Goal: Information Seeking & Learning: Understand process/instructions

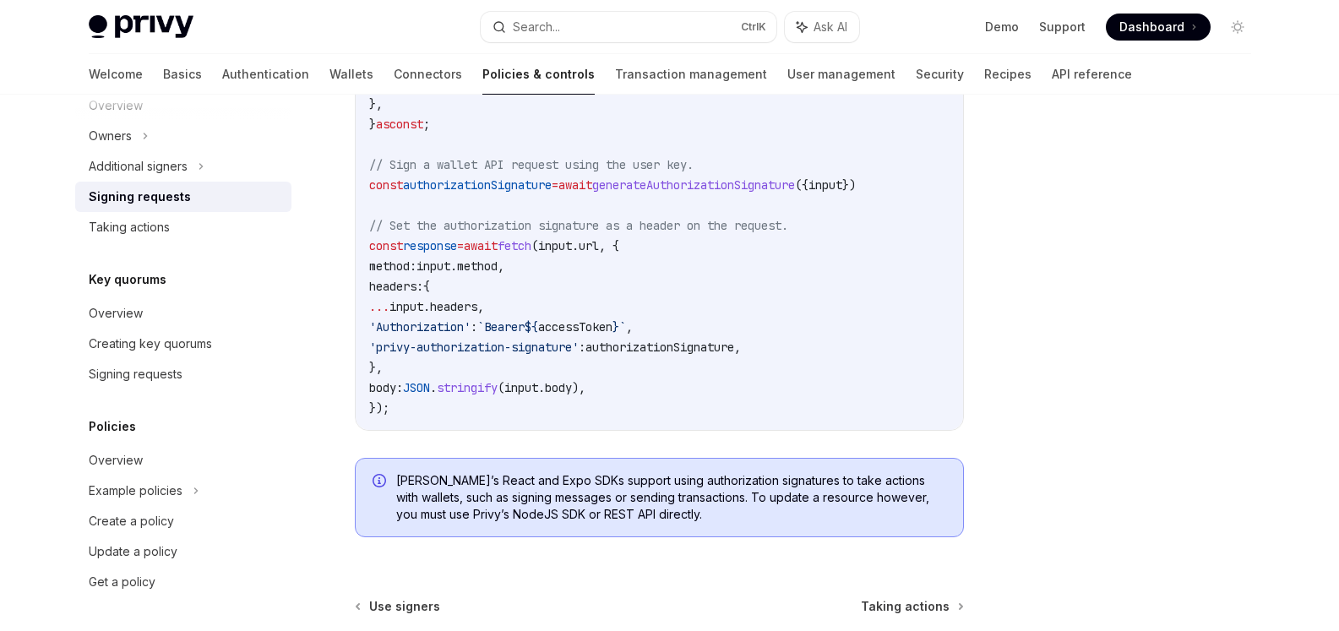
scroll to position [524, 0]
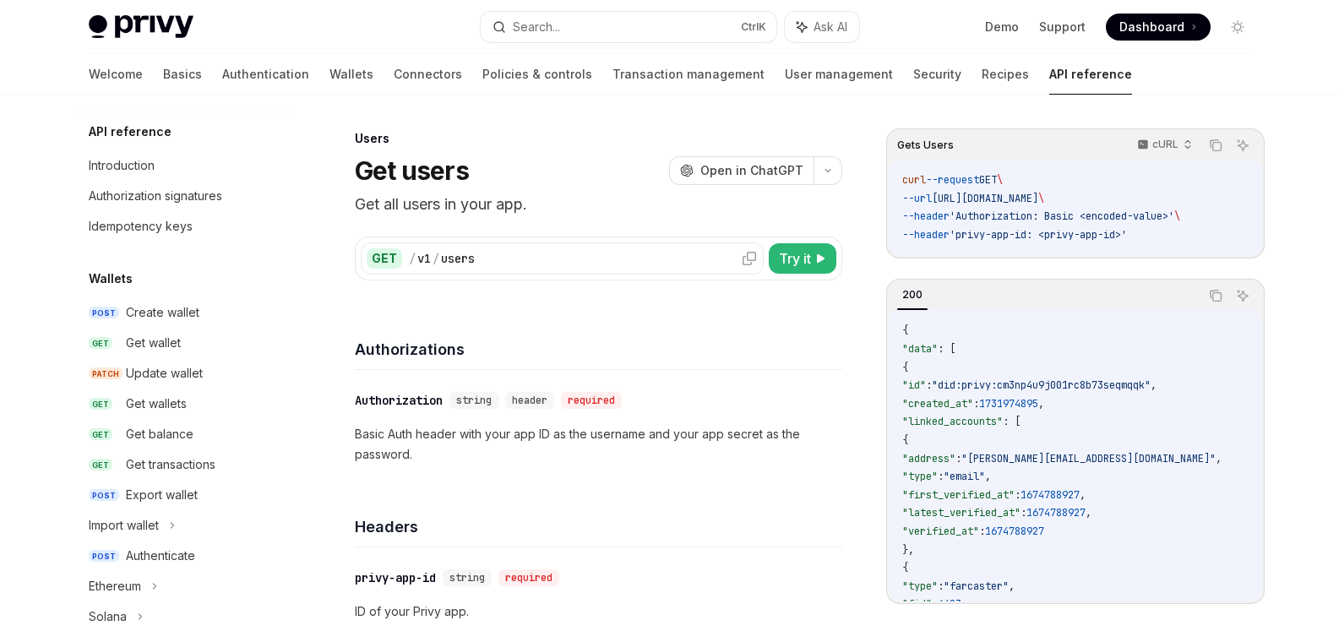
scroll to position [1114, 0]
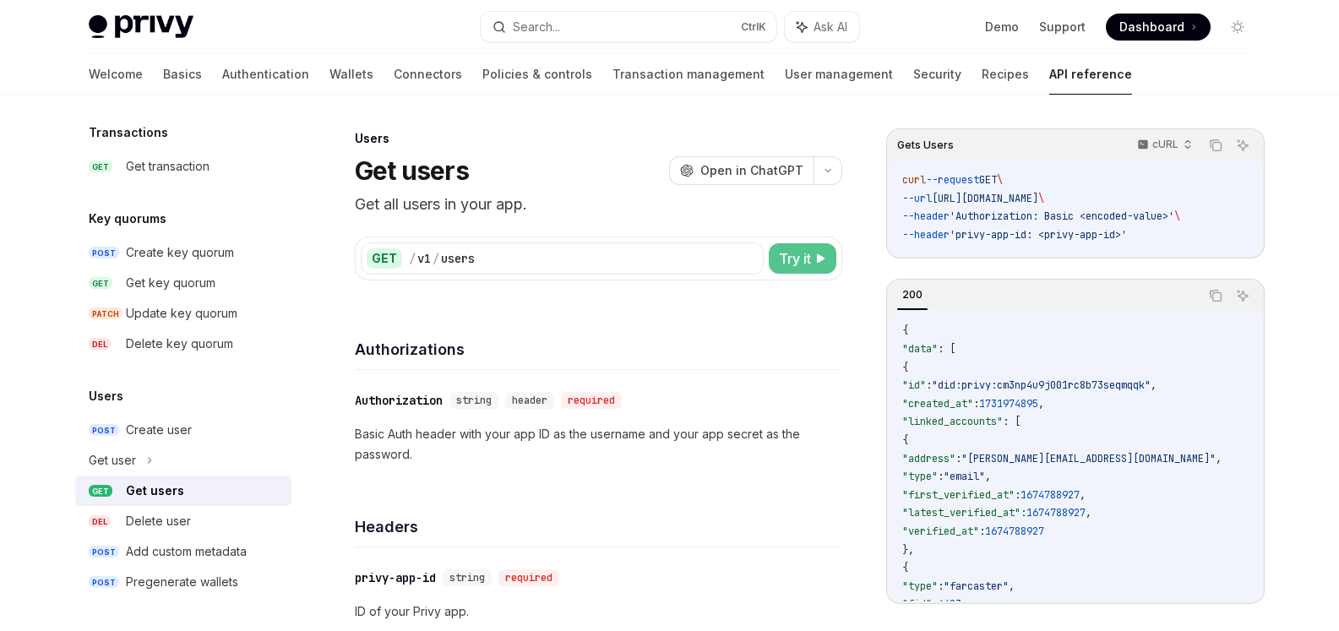
click at [799, 259] on span "Try it" at bounding box center [795, 258] width 32 height 20
type textarea "*"
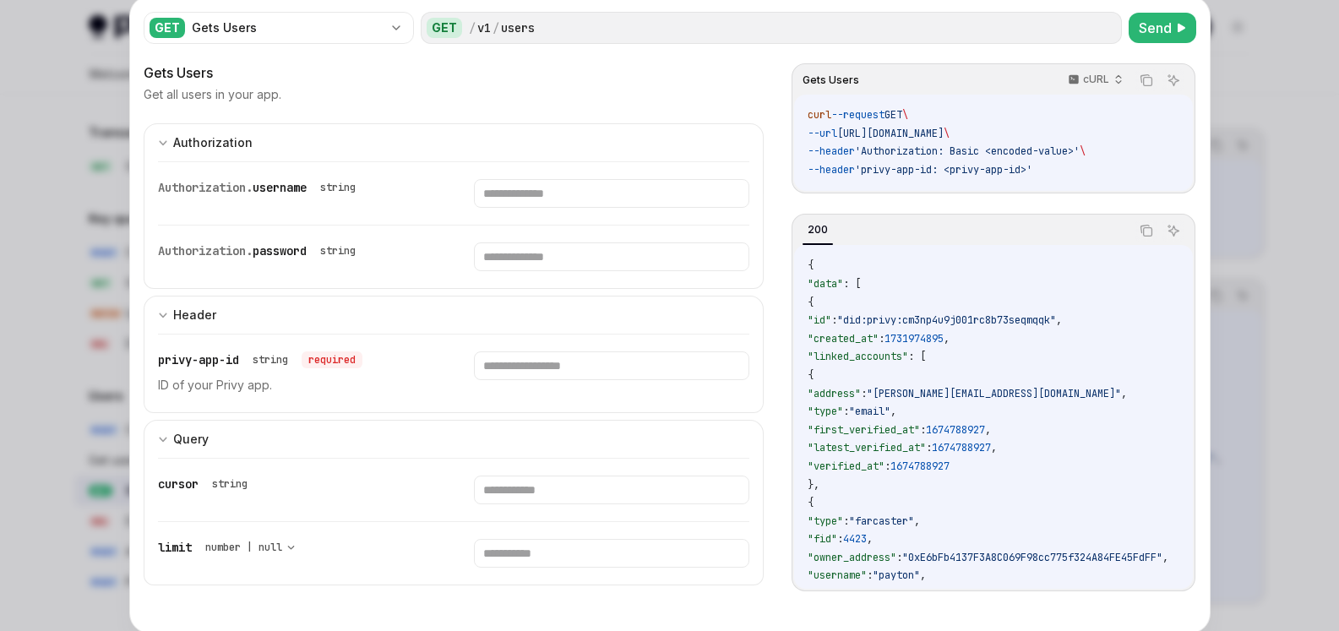
scroll to position [84, 0]
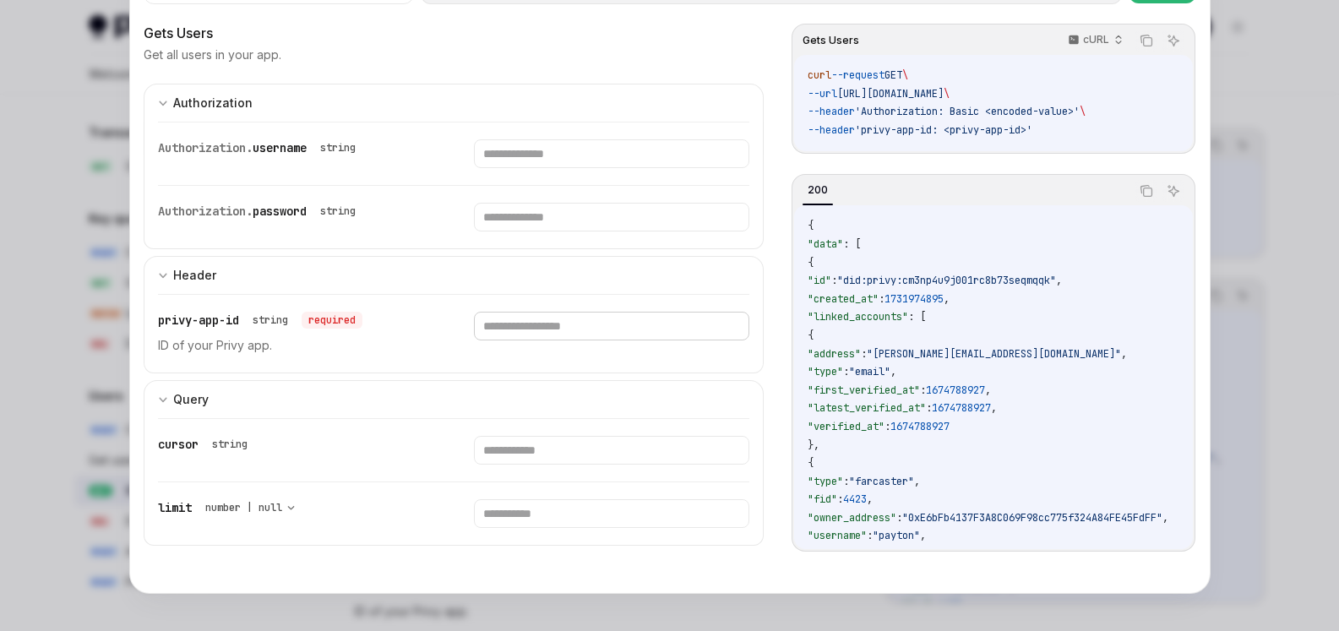
click at [518, 168] on input "text" at bounding box center [611, 153] width 275 height 29
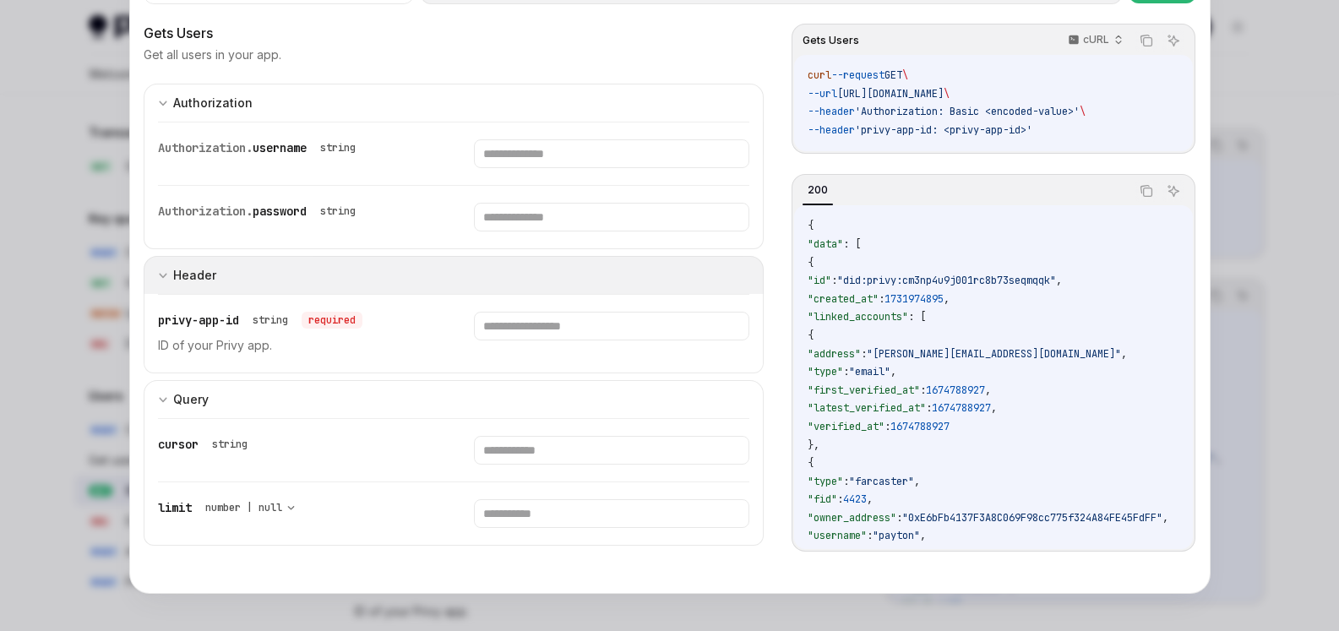
click at [158, 277] on icon "expand input section" at bounding box center [163, 275] width 10 height 10
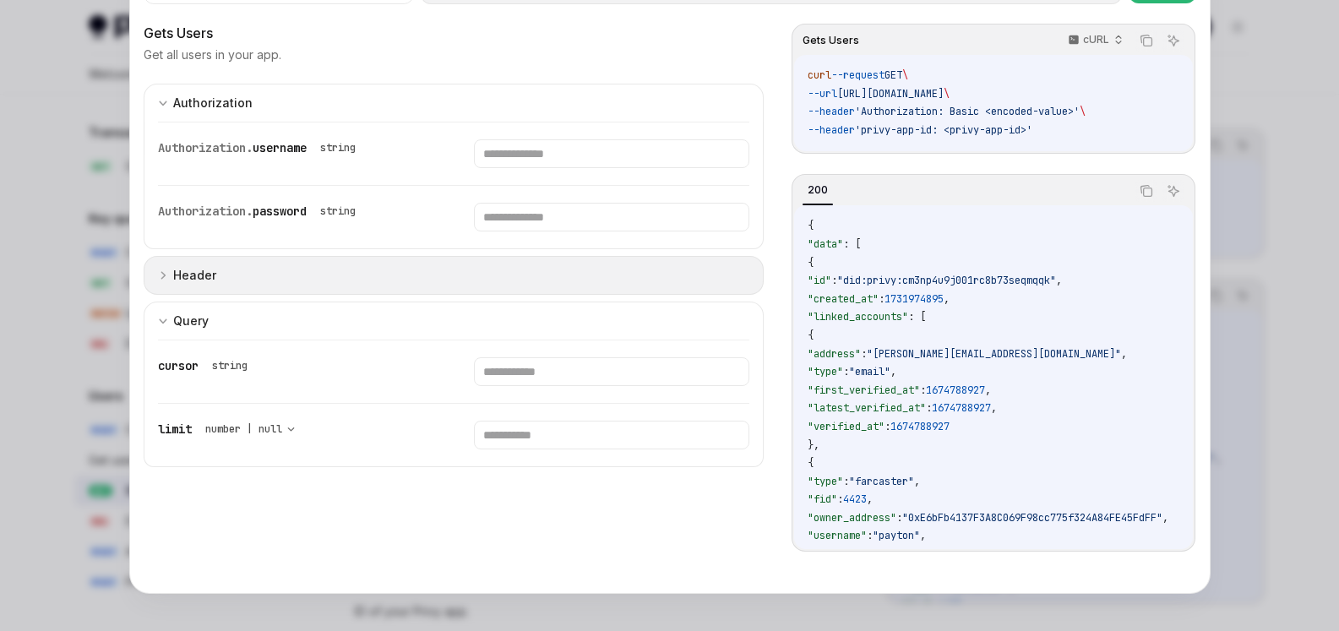
click at [158, 277] on icon "expand input section" at bounding box center [163, 275] width 10 height 10
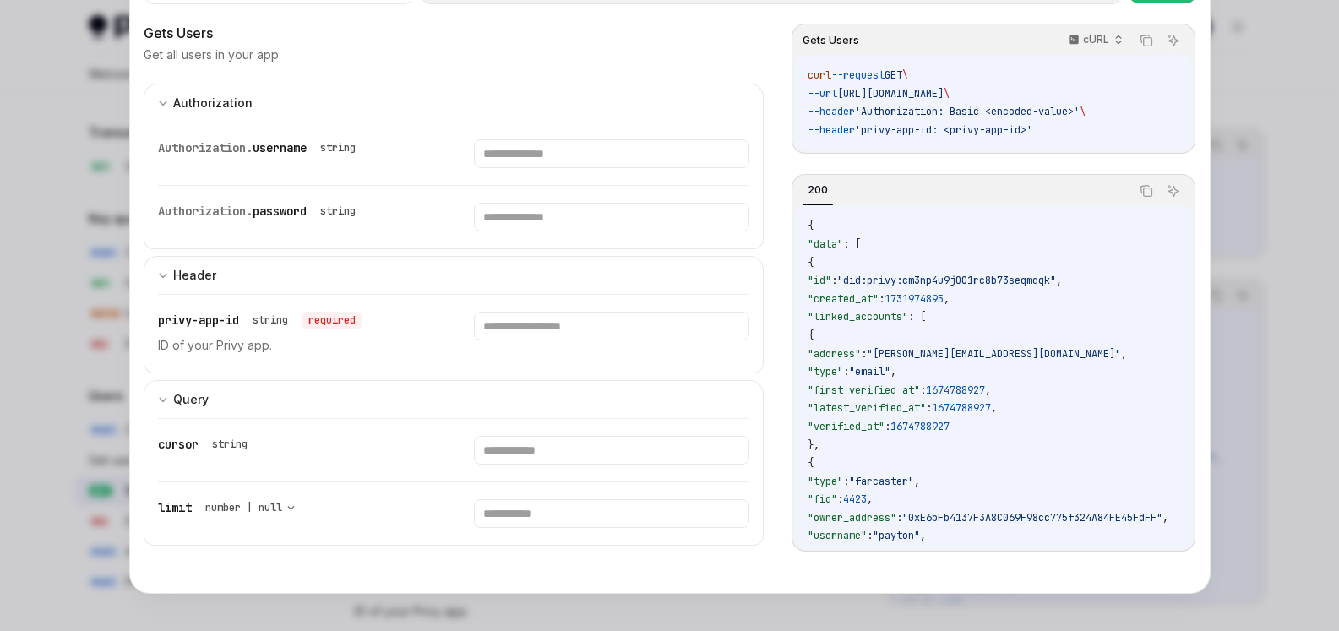
scroll to position [0, 0]
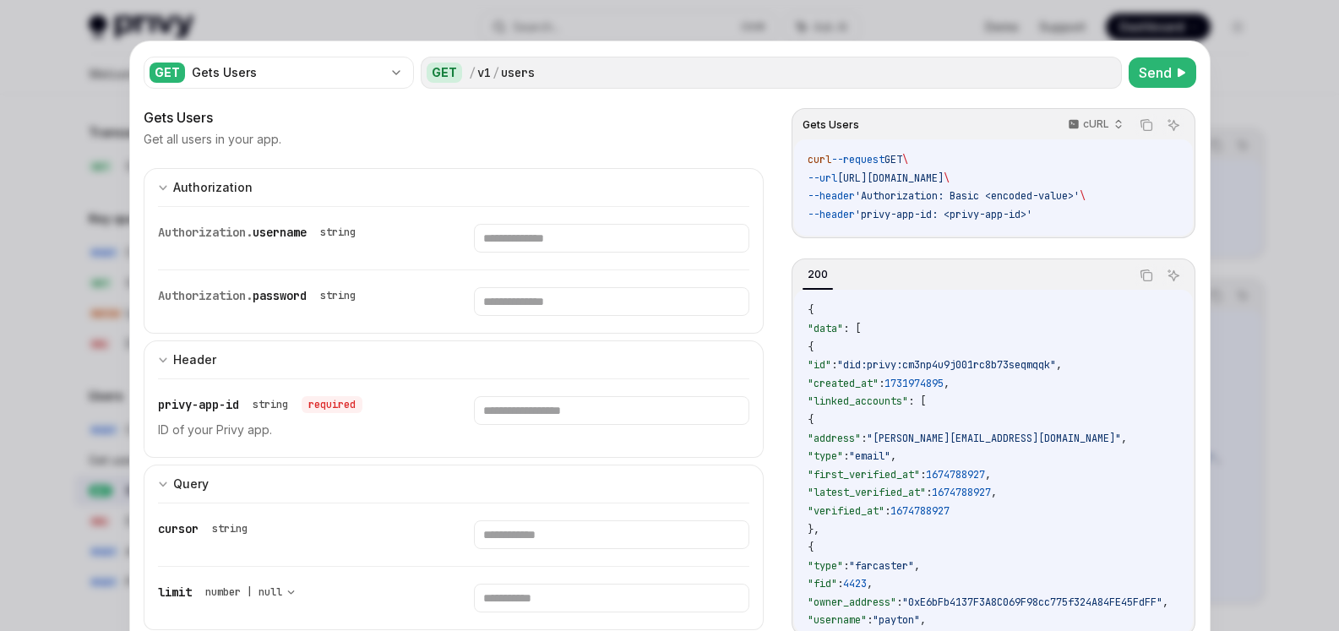
click at [294, 234] on span "username" at bounding box center [280, 232] width 54 height 15
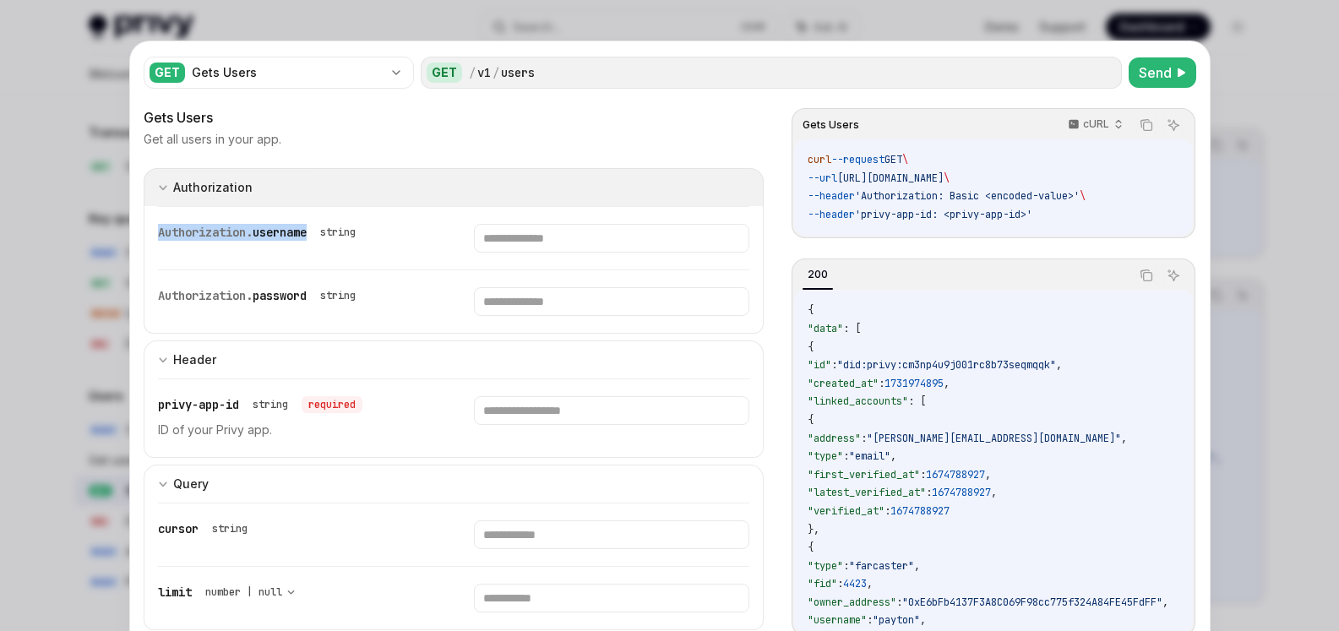
click at [234, 183] on div "Authorization" at bounding box center [212, 187] width 79 height 20
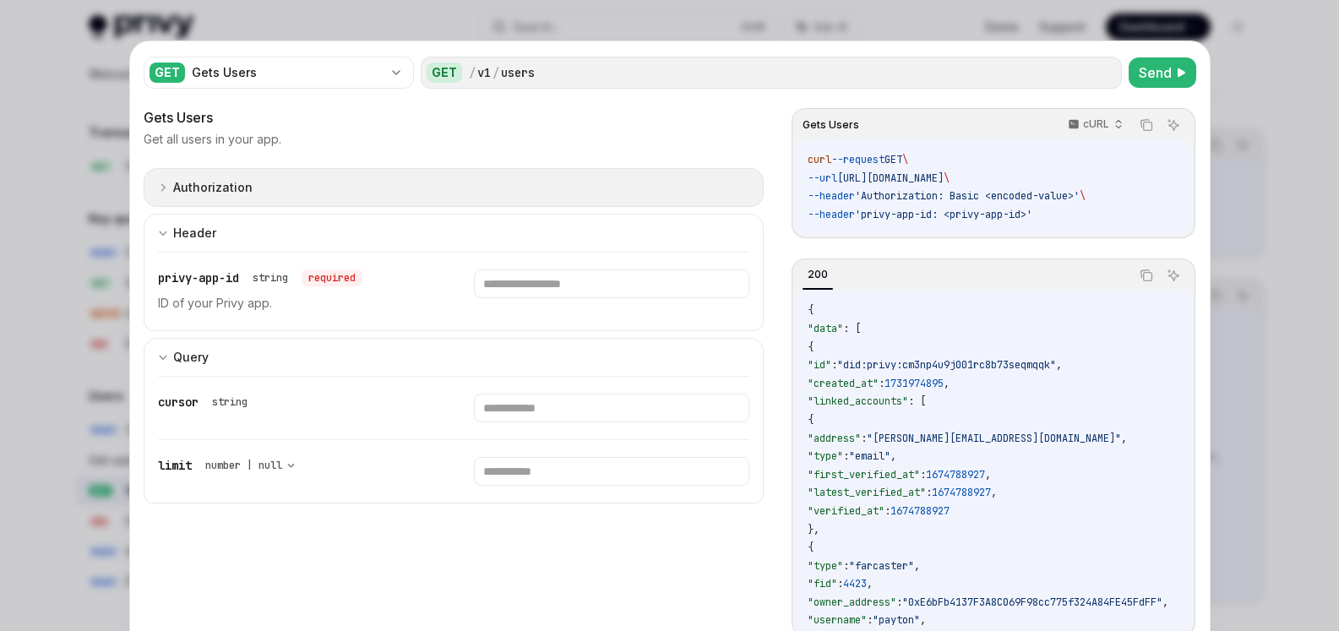
click at [234, 183] on div "Authorization" at bounding box center [212, 187] width 79 height 20
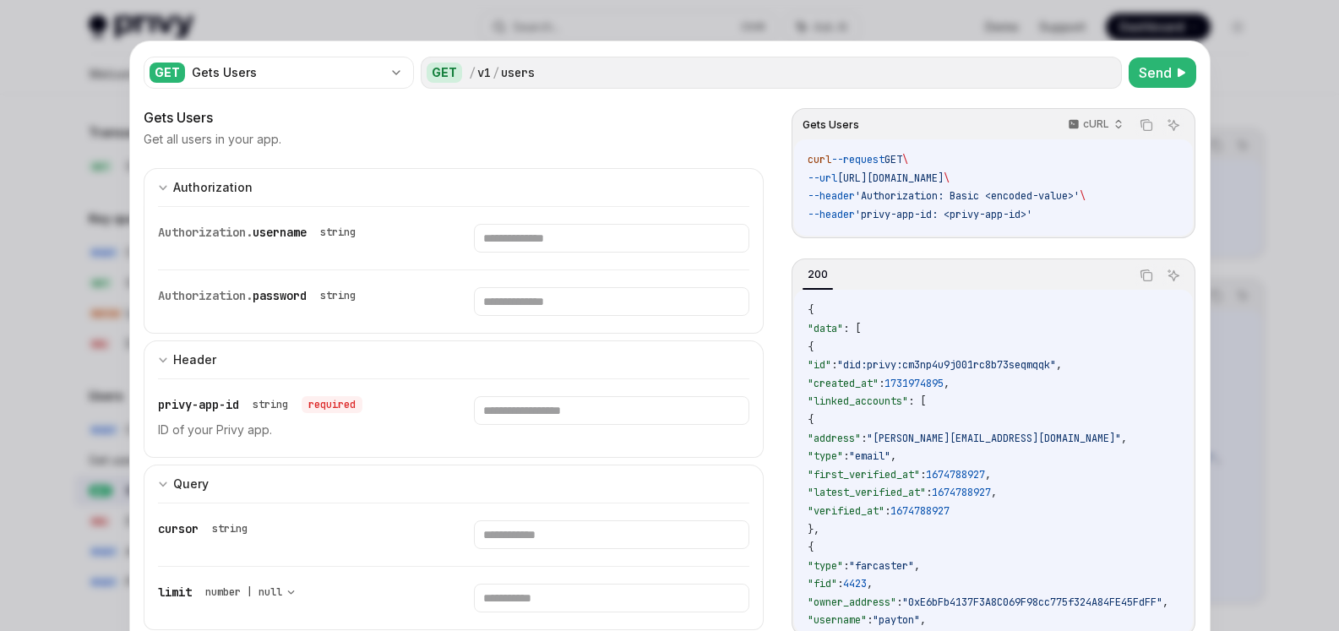
click at [883, 400] on span ""linked_accounts"" at bounding box center [858, 402] width 101 height 14
copy span "linked_accounts"
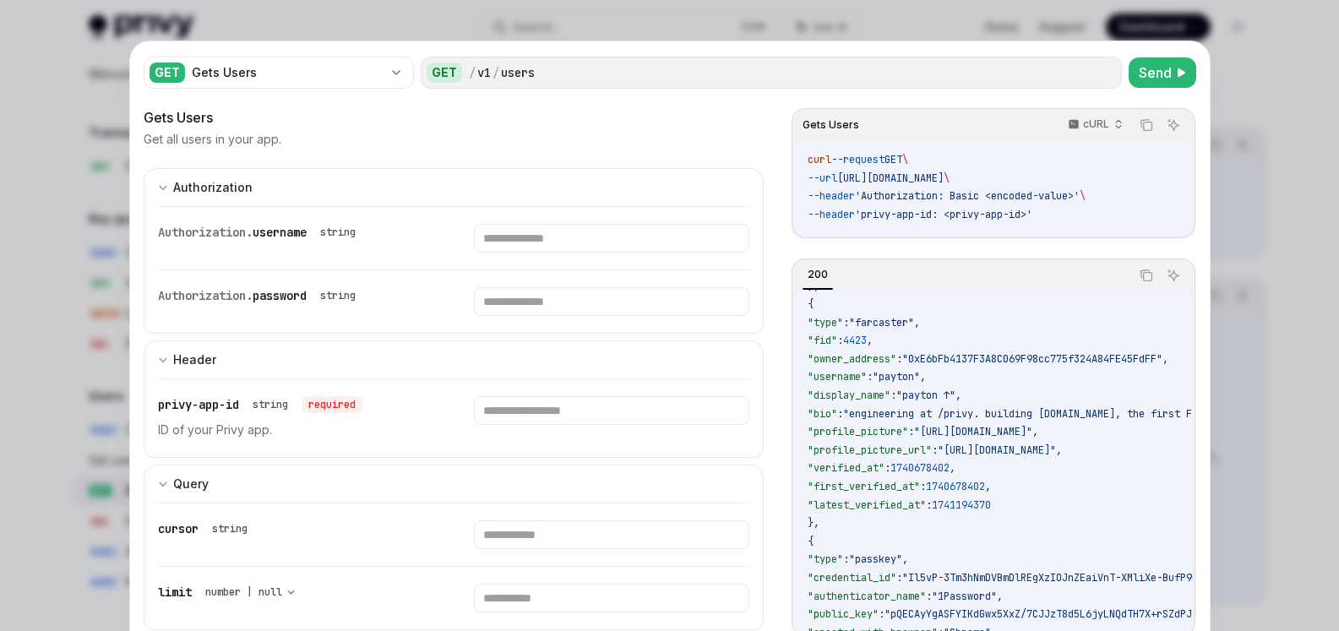
scroll to position [253, 0]
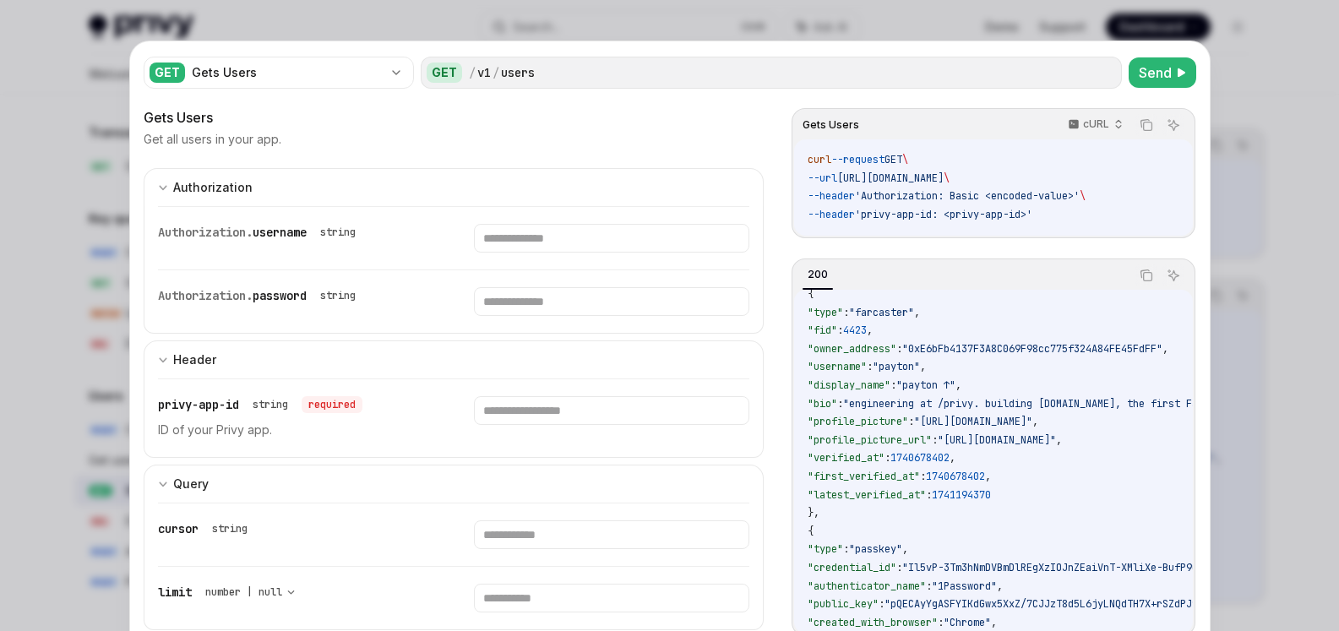
copy span "linked_accounts"
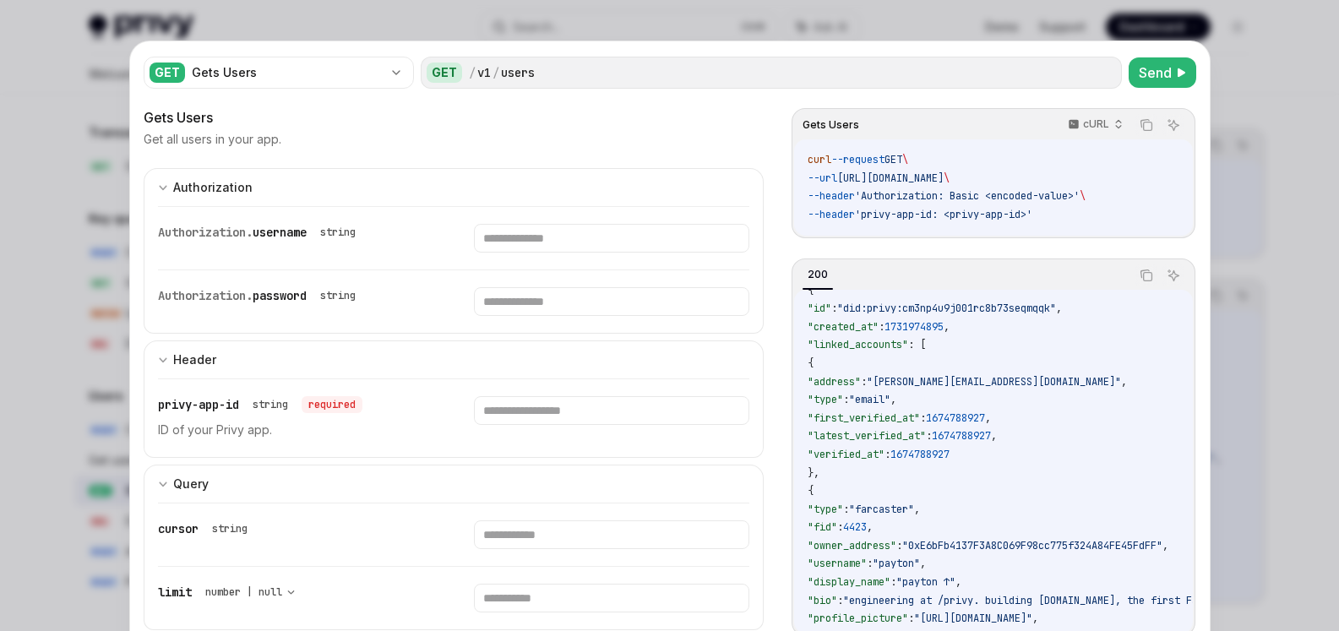
scroll to position [32, 0]
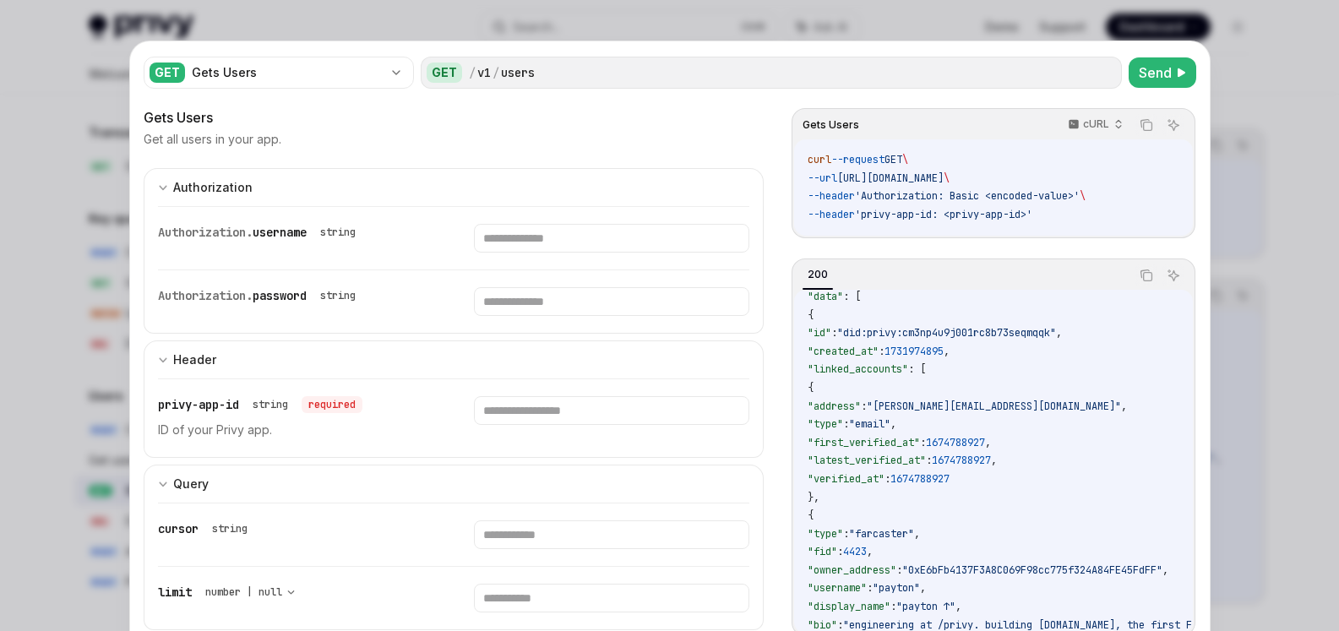
click at [878, 359] on div at bounding box center [878, 359] width 0 height 0
click at [908, 370] on span ""linked_accounts"" at bounding box center [858, 369] width 101 height 14
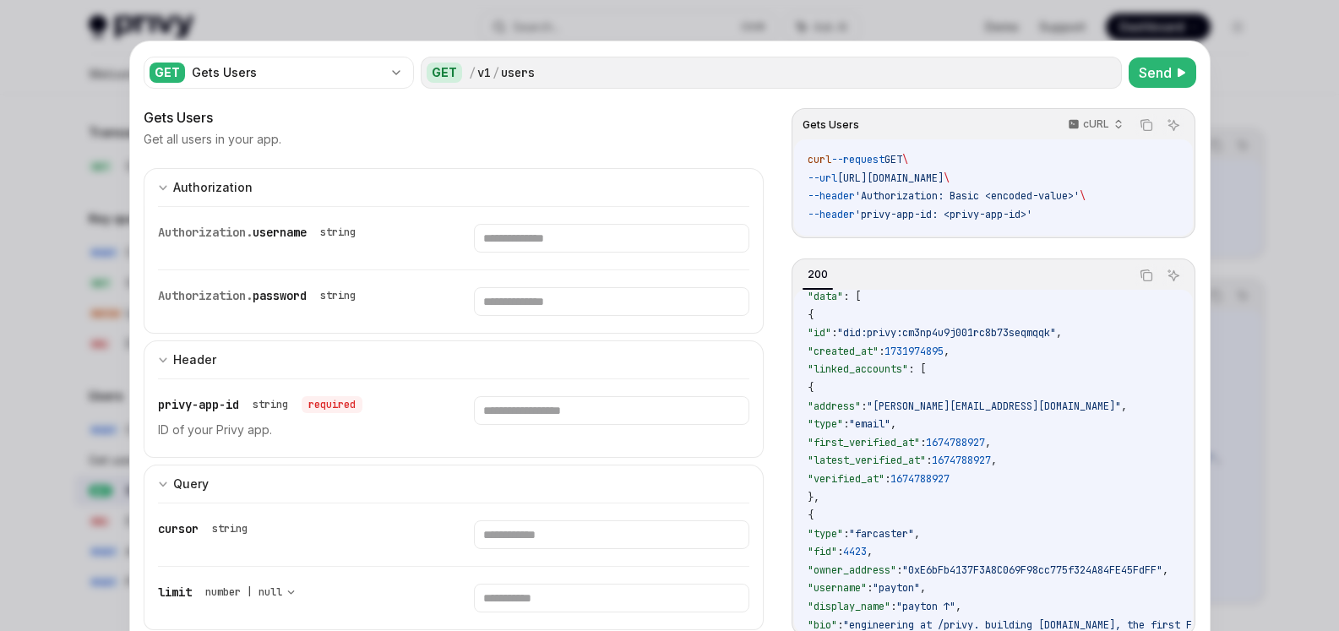
click at [908, 370] on span ""linked_accounts"" at bounding box center [858, 369] width 101 height 14
copy span "linked_accounts"
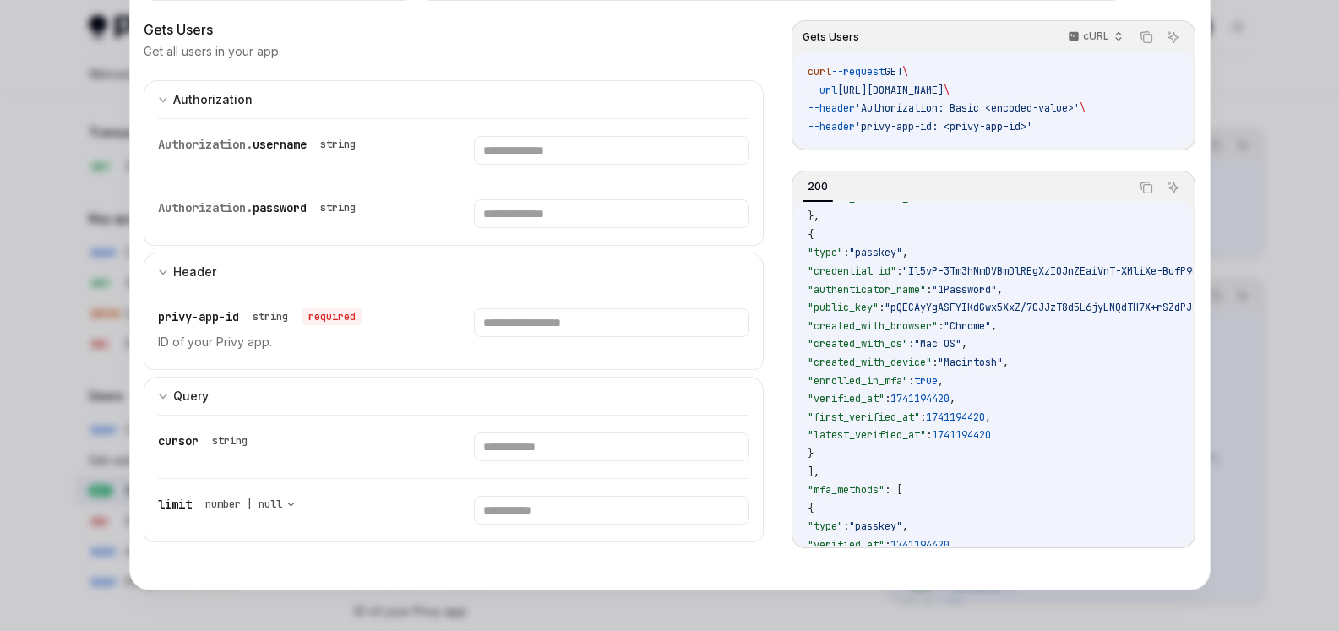
scroll to position [624, 0]
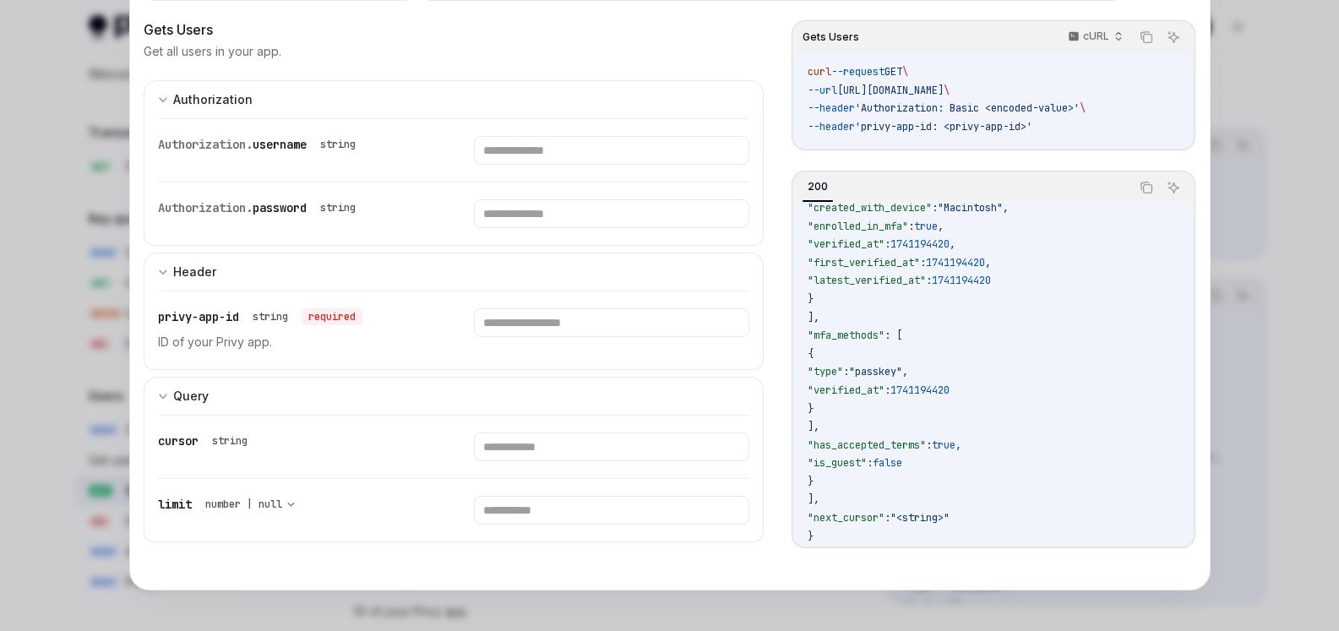
click at [66, 271] on div at bounding box center [669, 315] width 1339 height 631
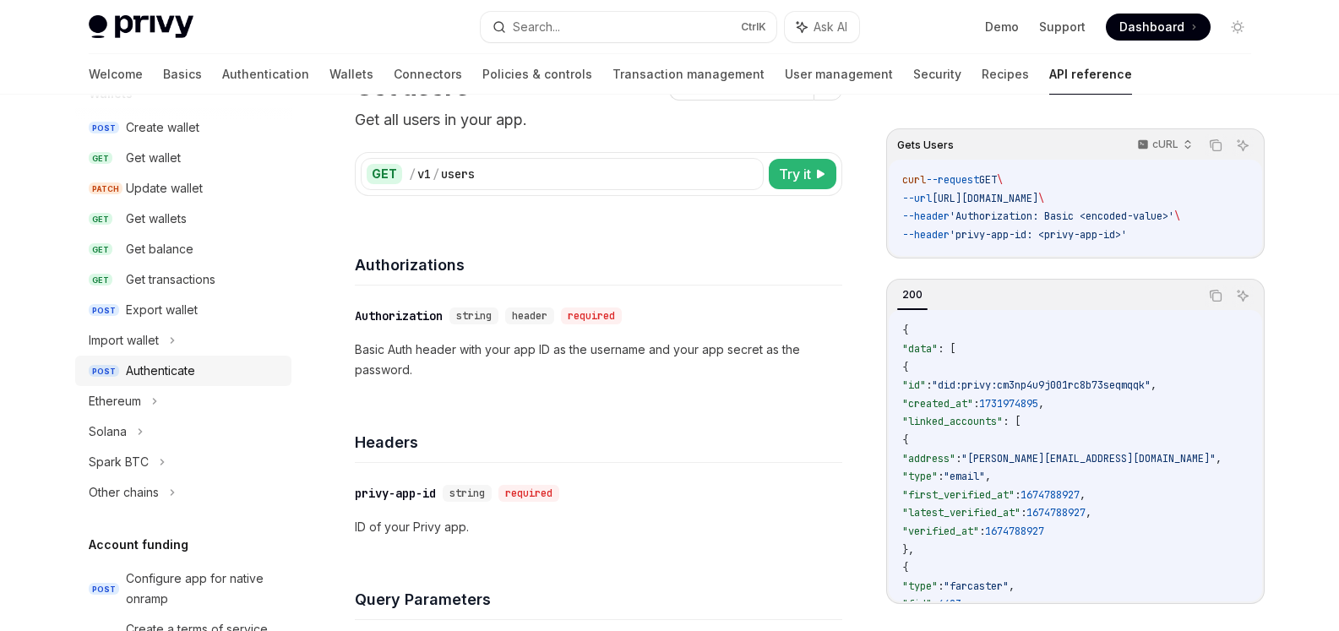
scroll to position [101, 0]
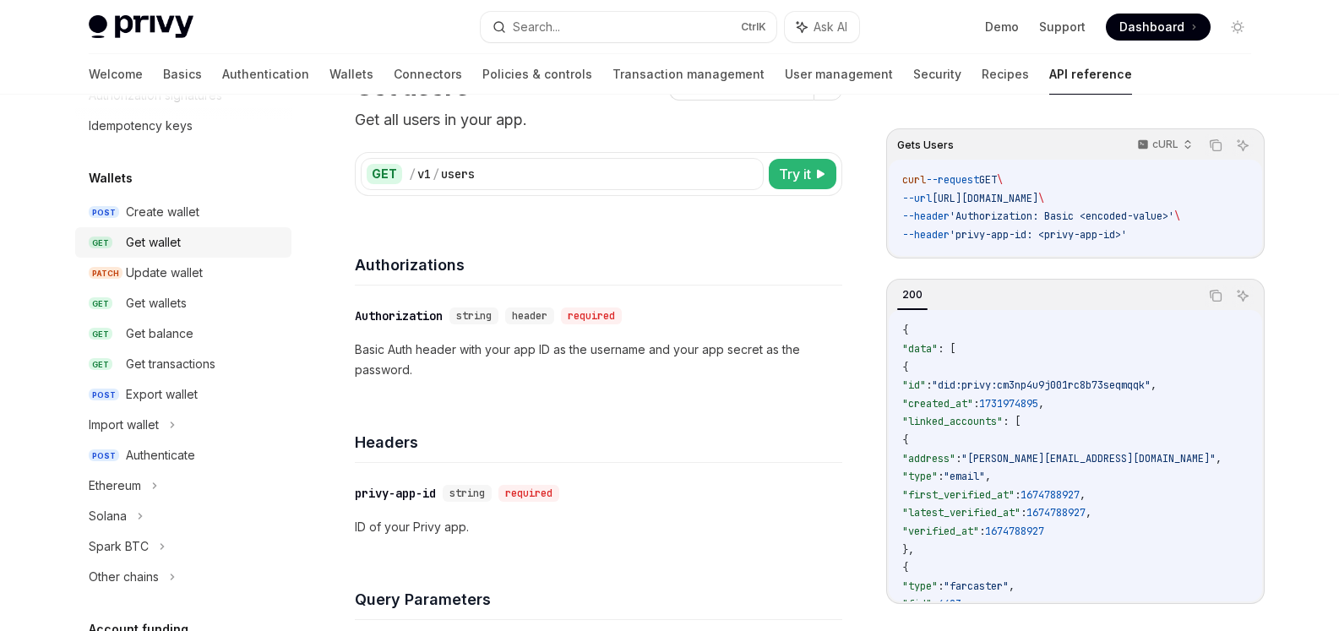
click at [182, 248] on div "Get wallet" at bounding box center [203, 242] width 155 height 20
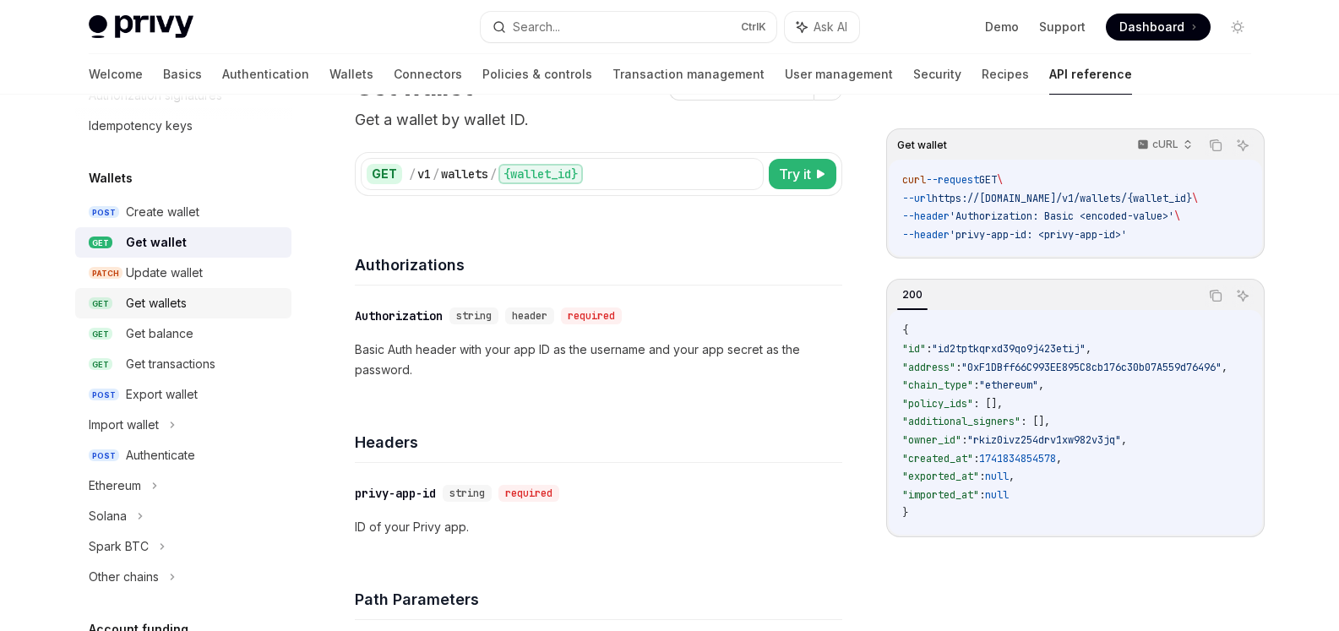
click at [143, 308] on div "Get wallets" at bounding box center [156, 303] width 61 height 20
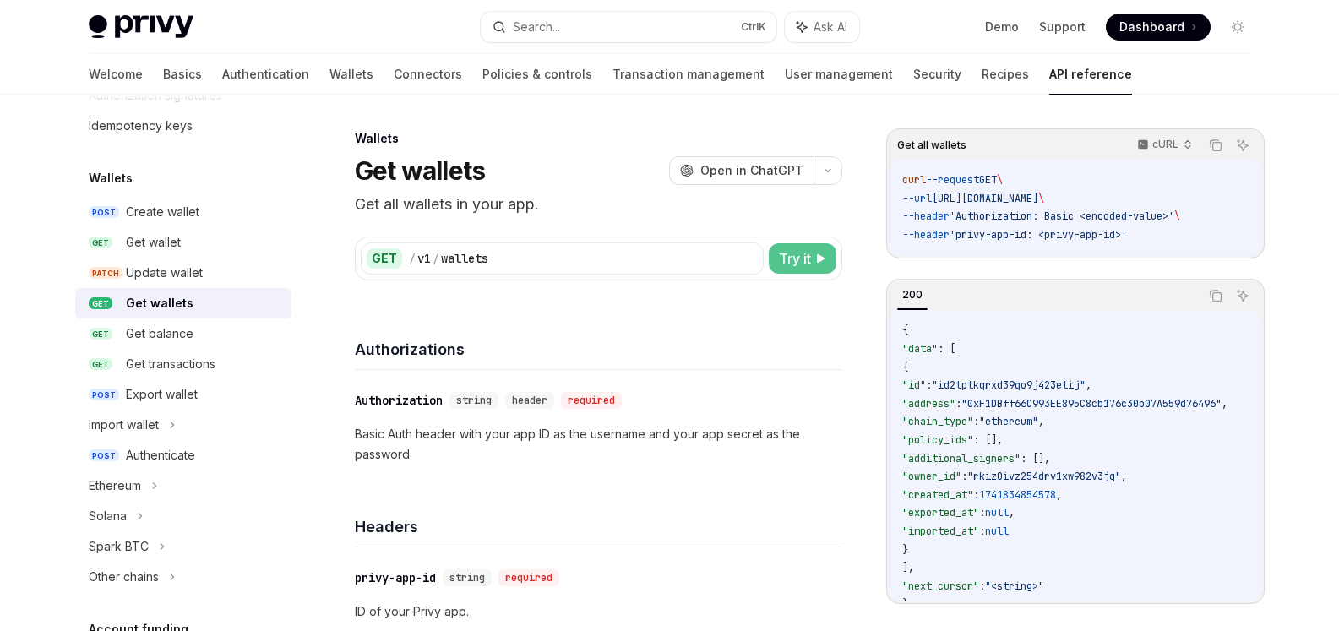
click at [799, 261] on span "Try it" at bounding box center [795, 258] width 32 height 20
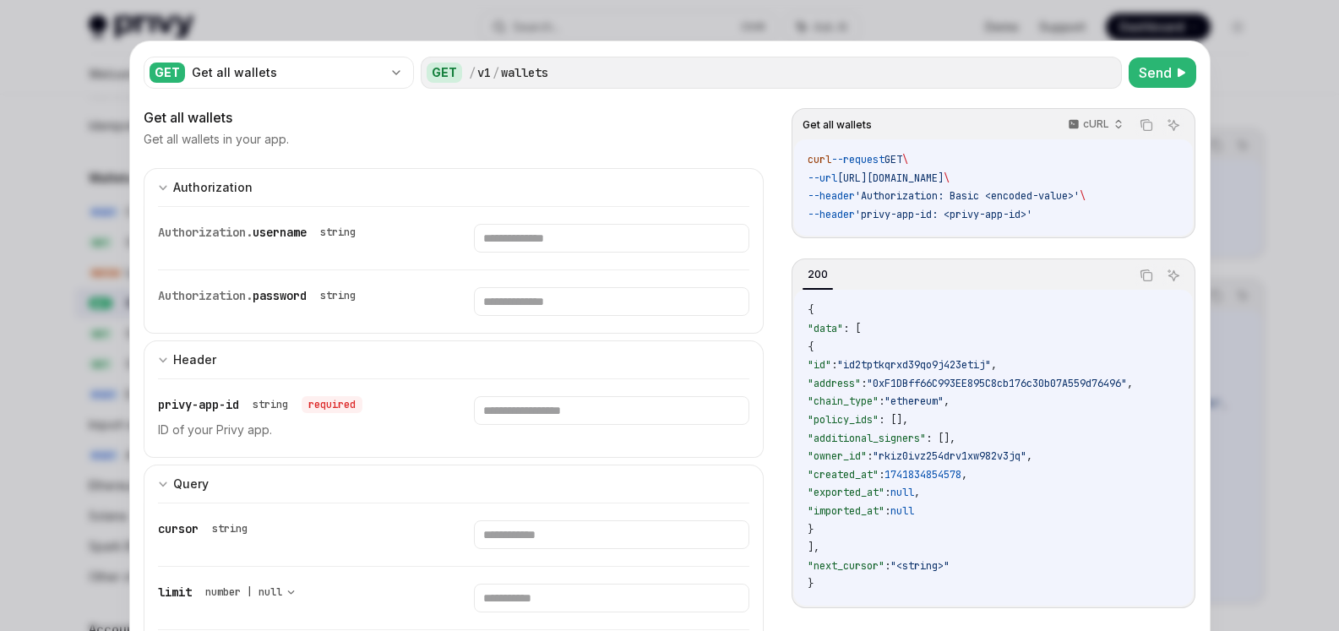
click at [1255, 466] on div at bounding box center [669, 315] width 1339 height 631
type textarea "*"
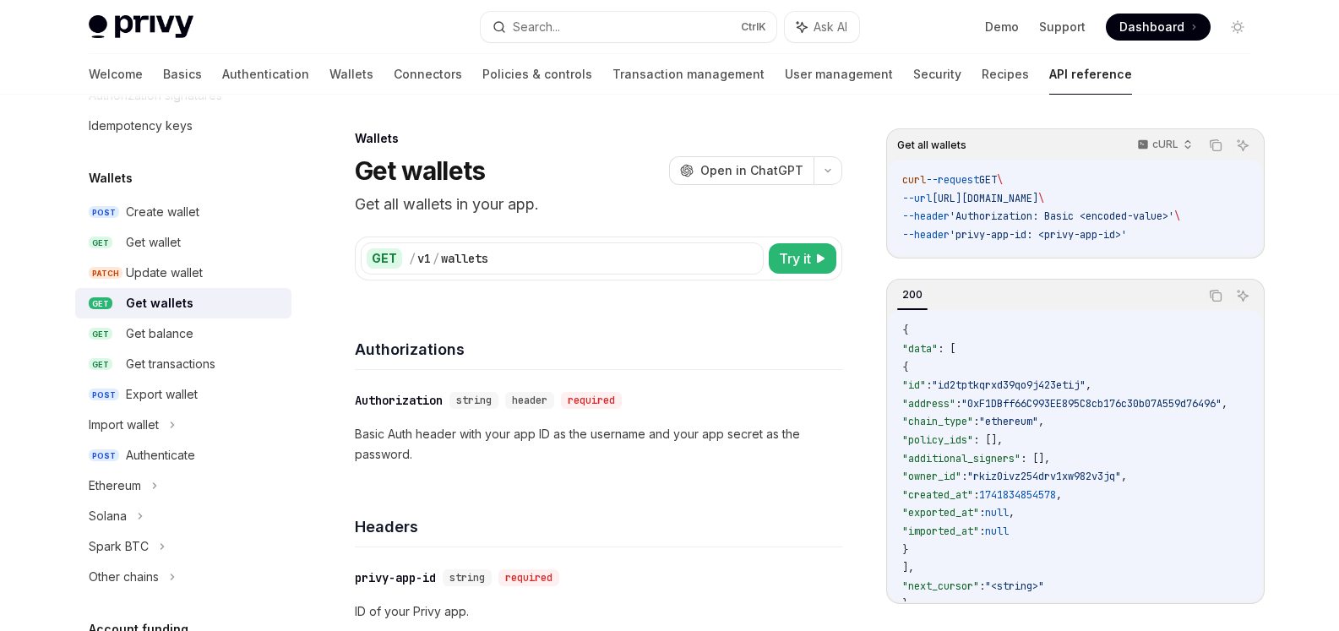
click at [526, 478] on div "​ Authorization string header required Basic Auth header with your app ID as th…" at bounding box center [599, 427] width 488 height 115
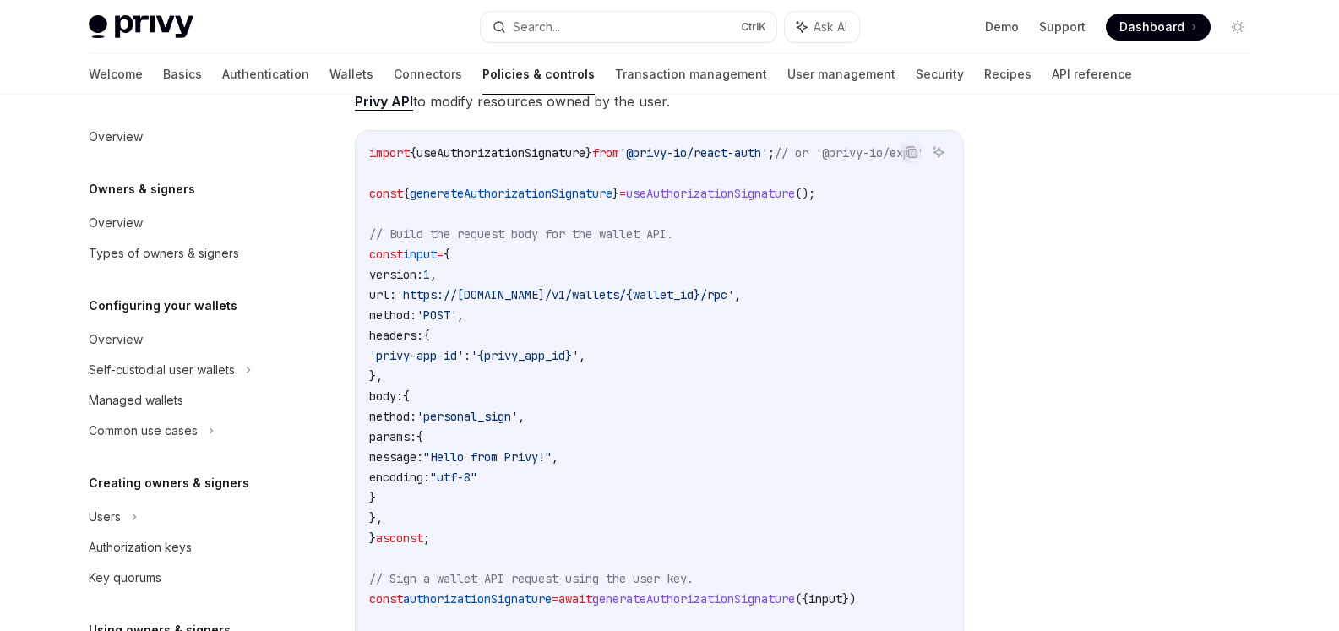
scroll to position [558, 0]
